Goal: Use online tool/utility: Utilize a website feature to perform a specific function

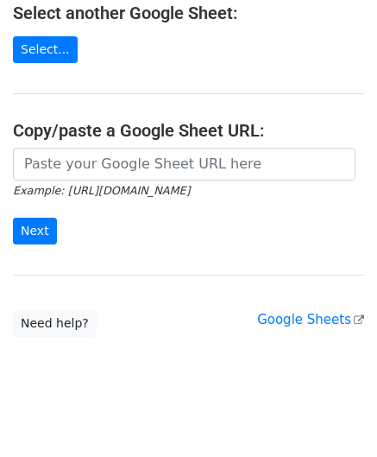
scroll to position [226, 0]
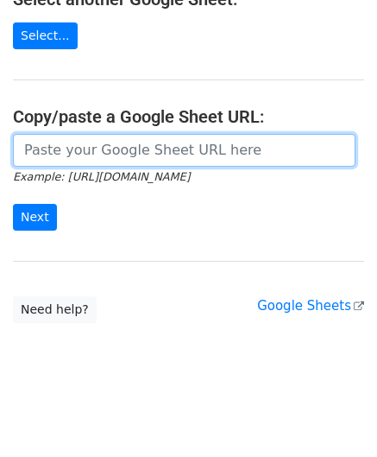
click at [76, 151] on input "url" at bounding box center [184, 150] width 343 height 33
paste input "https://docs.google.com/spreadsheets/d/1FGV9Y3QGBV4qKMj9OtzuWpgH-t0N98RqfvCYqg_…"
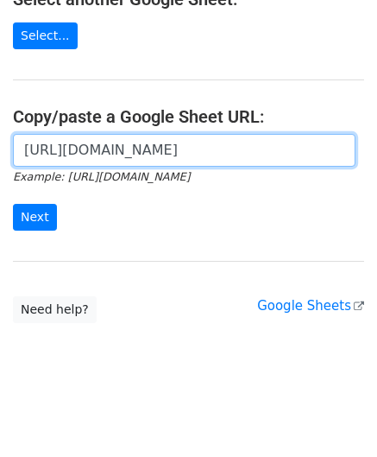
scroll to position [0, 386]
type input "https://docs.google.com/spreadsheets/d/1FGV9Y3QGBV4qKMj9OtzuWpgH-t0N98RqfvCYqg_…"
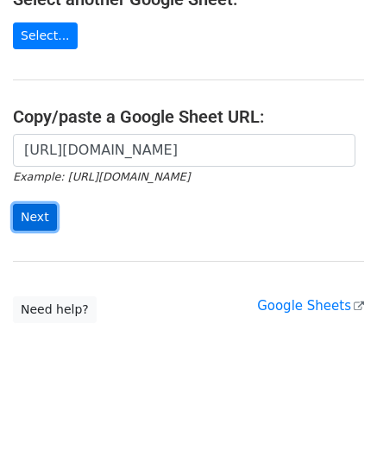
scroll to position [0, 0]
click at [50, 217] on input "Next" at bounding box center [35, 217] width 44 height 27
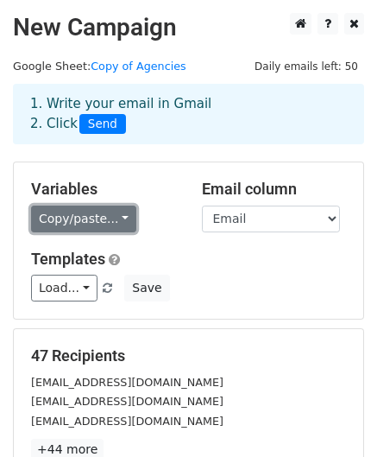
click at [114, 213] on link "Copy/paste..." at bounding box center [83, 218] width 105 height 27
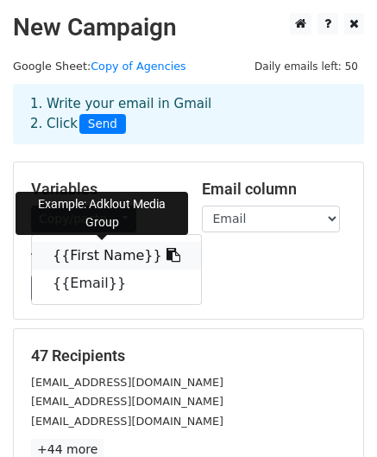
click at [102, 262] on link "{{First Name}}" at bounding box center [116, 256] width 169 height 28
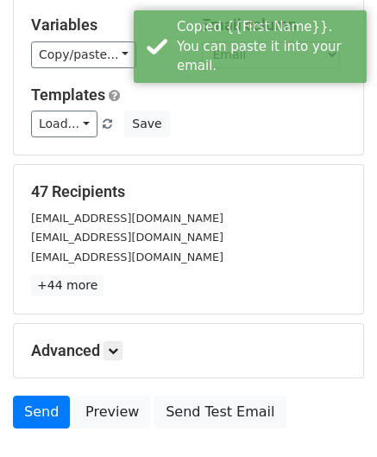
scroll to position [173, 0]
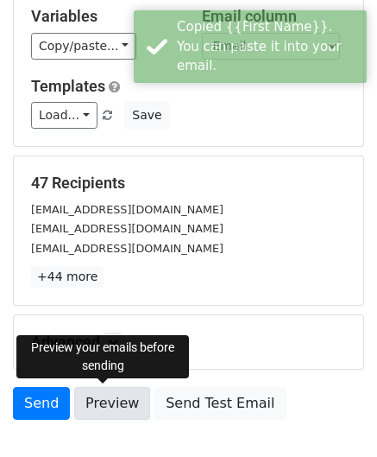
click at [98, 408] on link "Preview" at bounding box center [112, 403] width 76 height 33
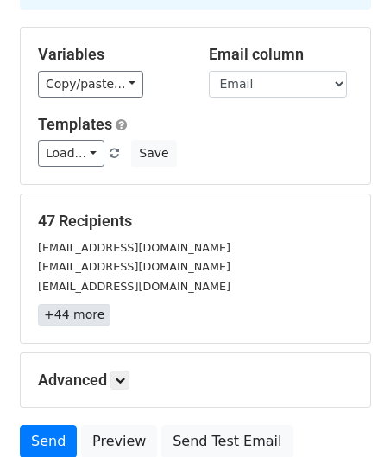
scroll to position [106, 0]
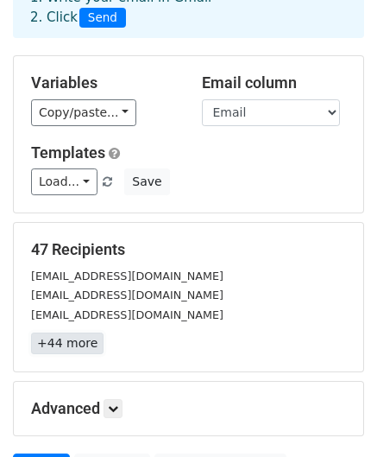
click at [86, 339] on link "+44 more" at bounding box center [67, 343] width 73 height 22
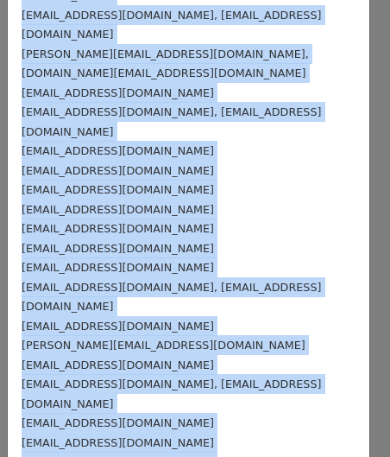
scroll to position [0, 0]
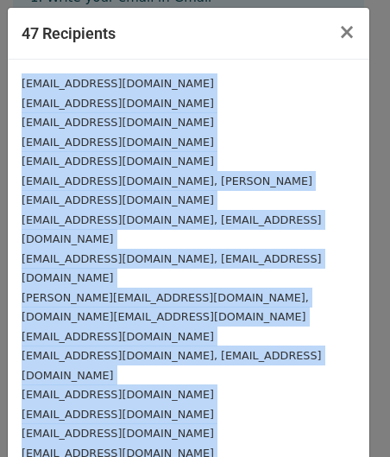
drag, startPoint x: 145, startPoint y: 365, endPoint x: 22, endPoint y: 89, distance: 302.2
copy div "[EMAIL_ADDRESS][DOMAIN_NAME] [EMAIL_ADDRESS][DOMAIN_NAME] [EMAIL_ADDRESS][DOMAI…"
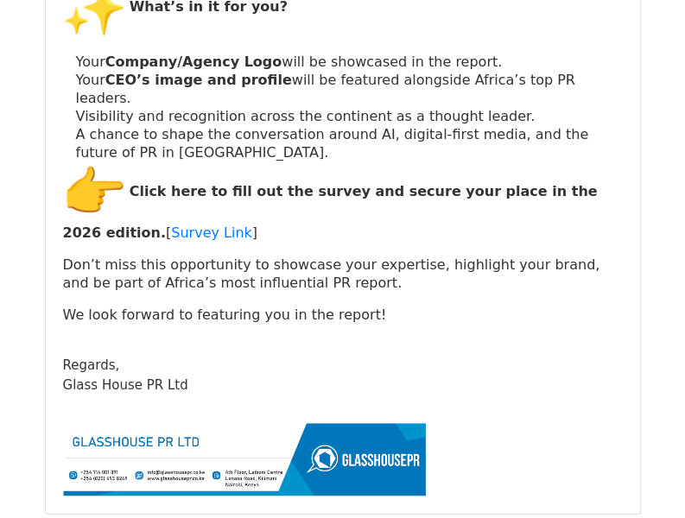
scroll to position [12085, 0]
